Goal: Check status: Check status

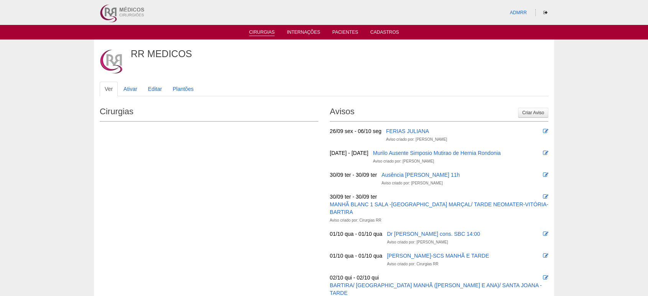
click at [271, 31] on link "Cirurgias" at bounding box center [262, 33] width 26 height 7
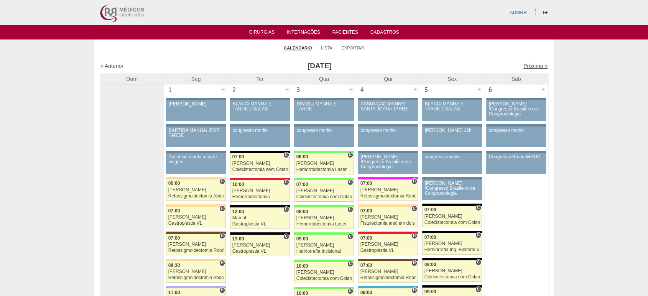
click at [527, 64] on link "Próximo »" at bounding box center [535, 66] width 24 height 6
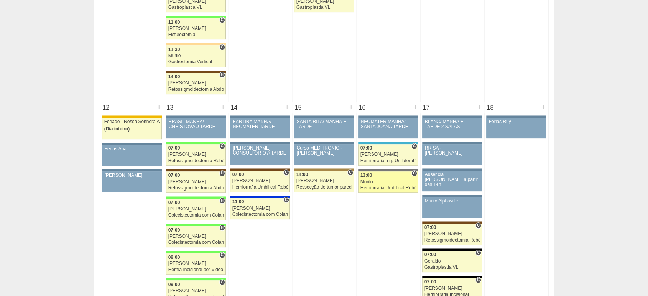
scroll to position [724, 0]
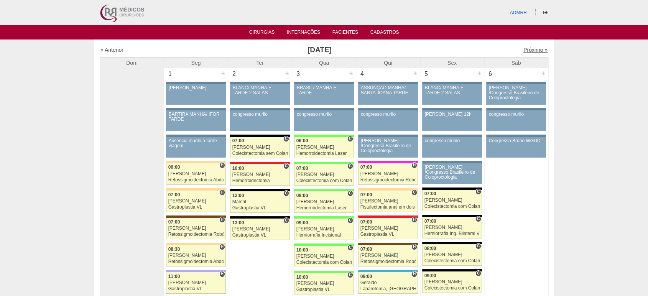
click at [527, 50] on link "Próximo »" at bounding box center [535, 50] width 24 height 6
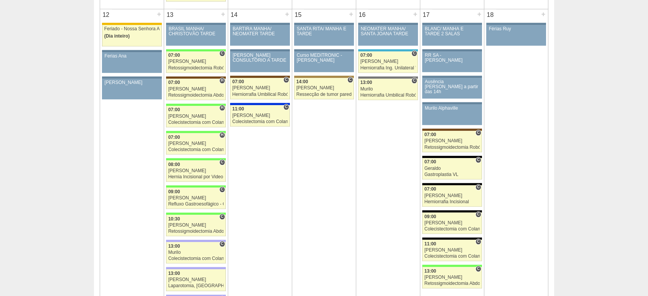
scroll to position [809, 0]
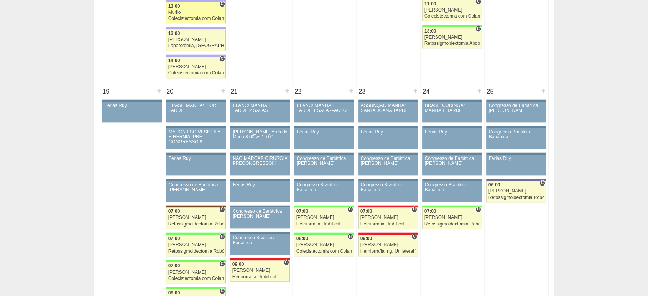
scroll to position [1064, 0]
